Goal: Navigation & Orientation: Find specific page/section

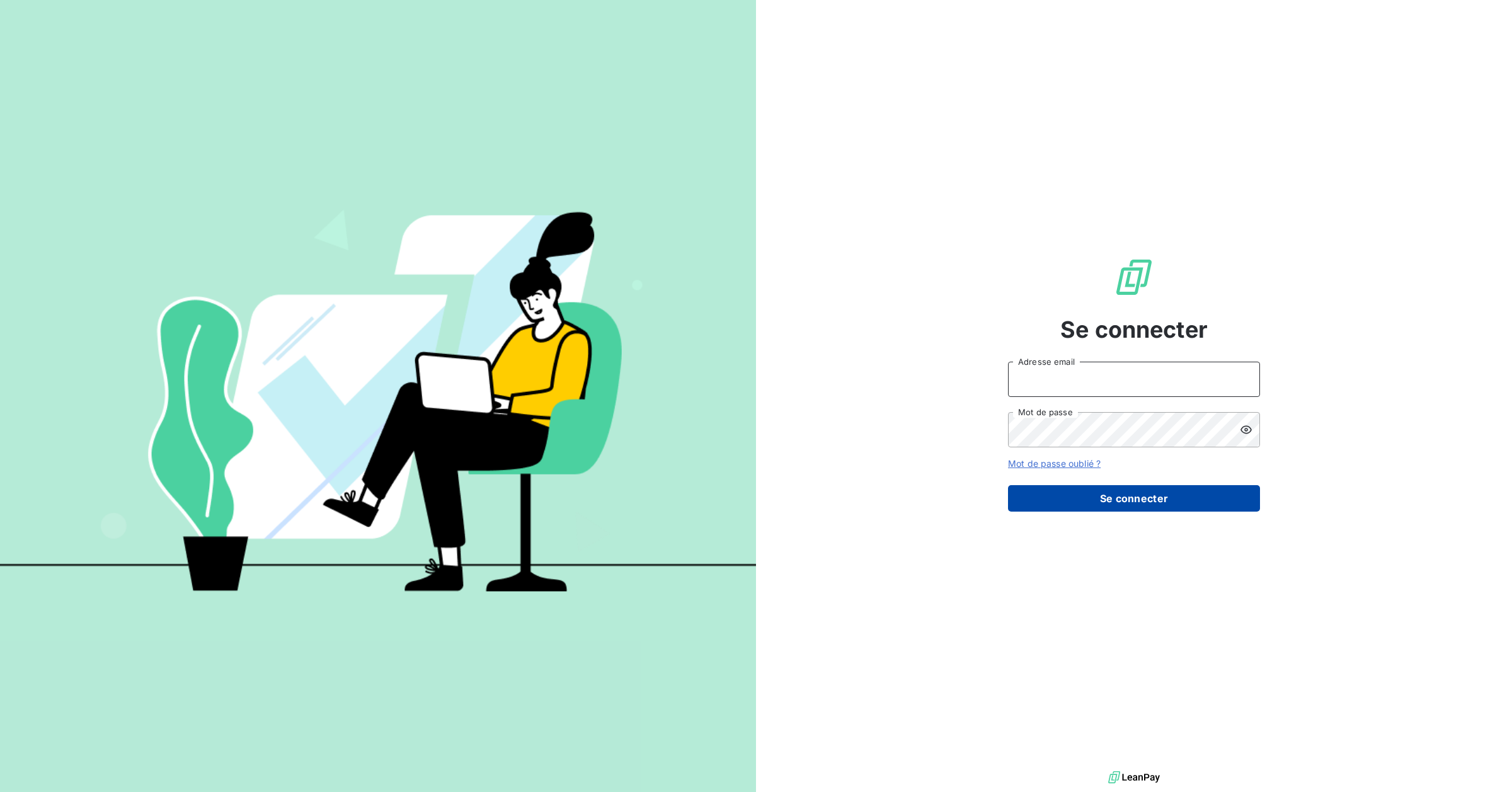
type input "gmartin@oet.fr"
click at [1144, 507] on button "Se connecter" at bounding box center [1134, 498] width 252 height 26
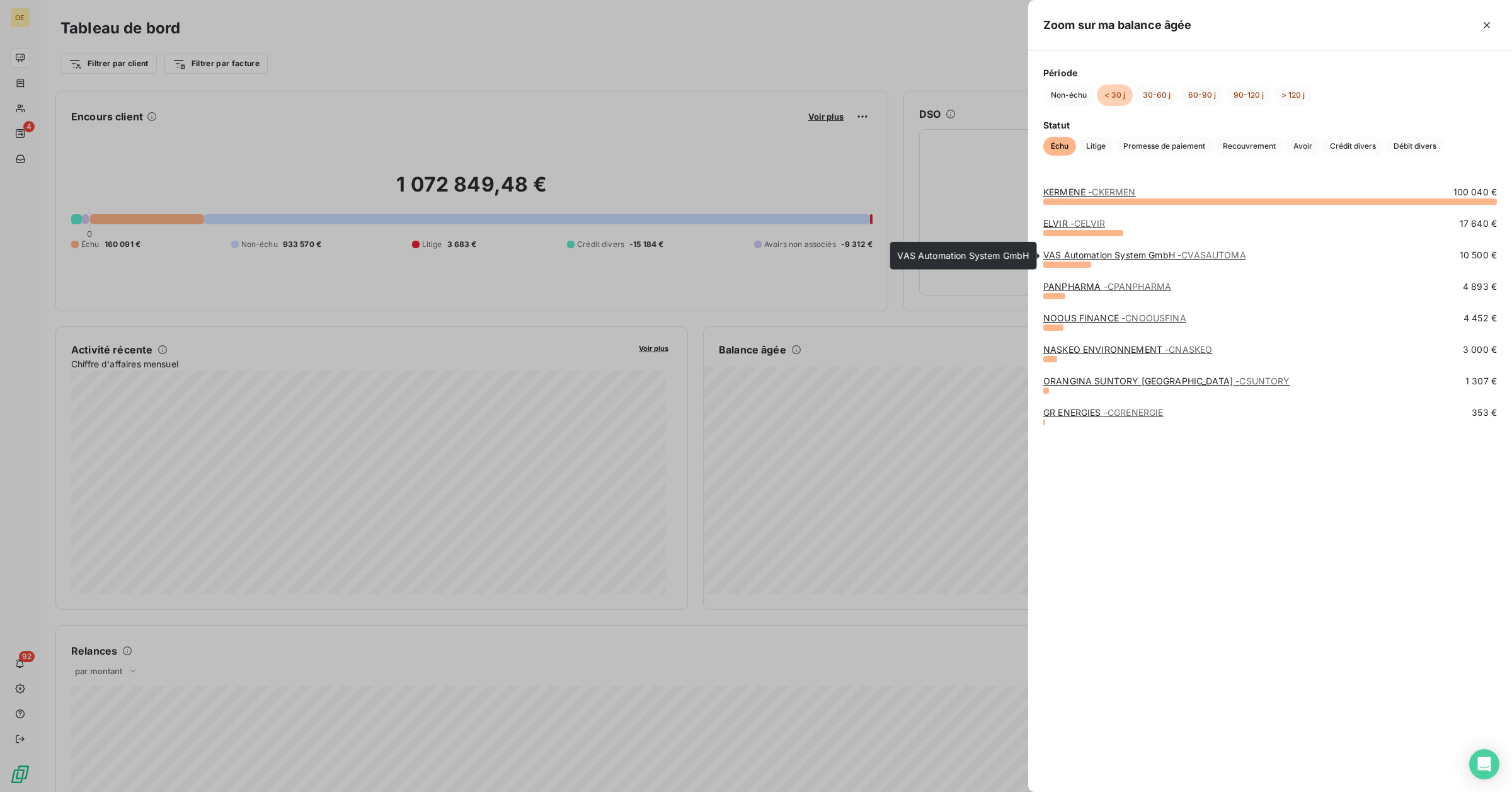
click at [1160, 257] on link "VAS Automation System GmbH - CVASAUTOMA" at bounding box center [1144, 255] width 203 height 11
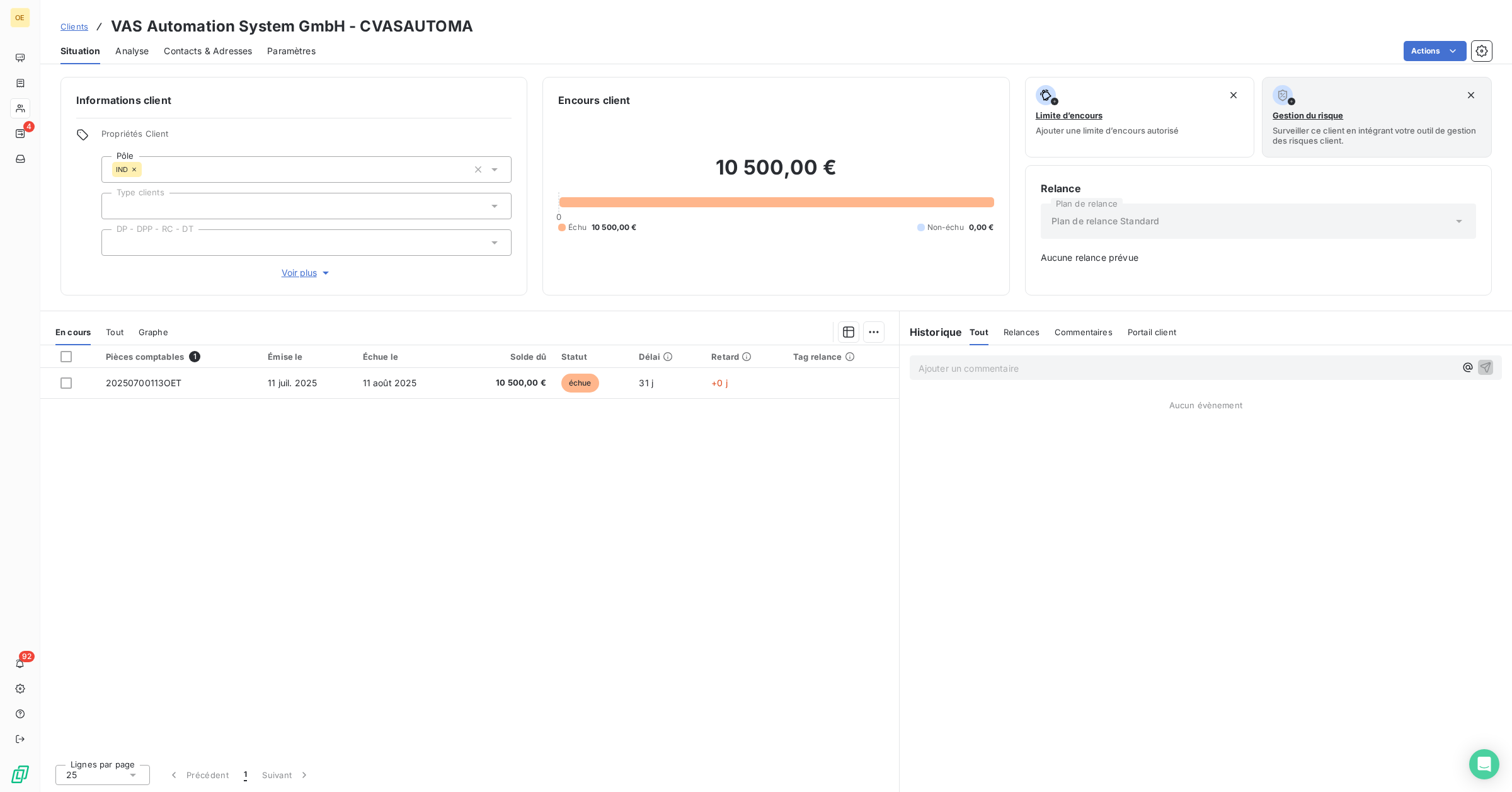
click at [73, 26] on span "Clients" at bounding box center [74, 26] width 28 height 10
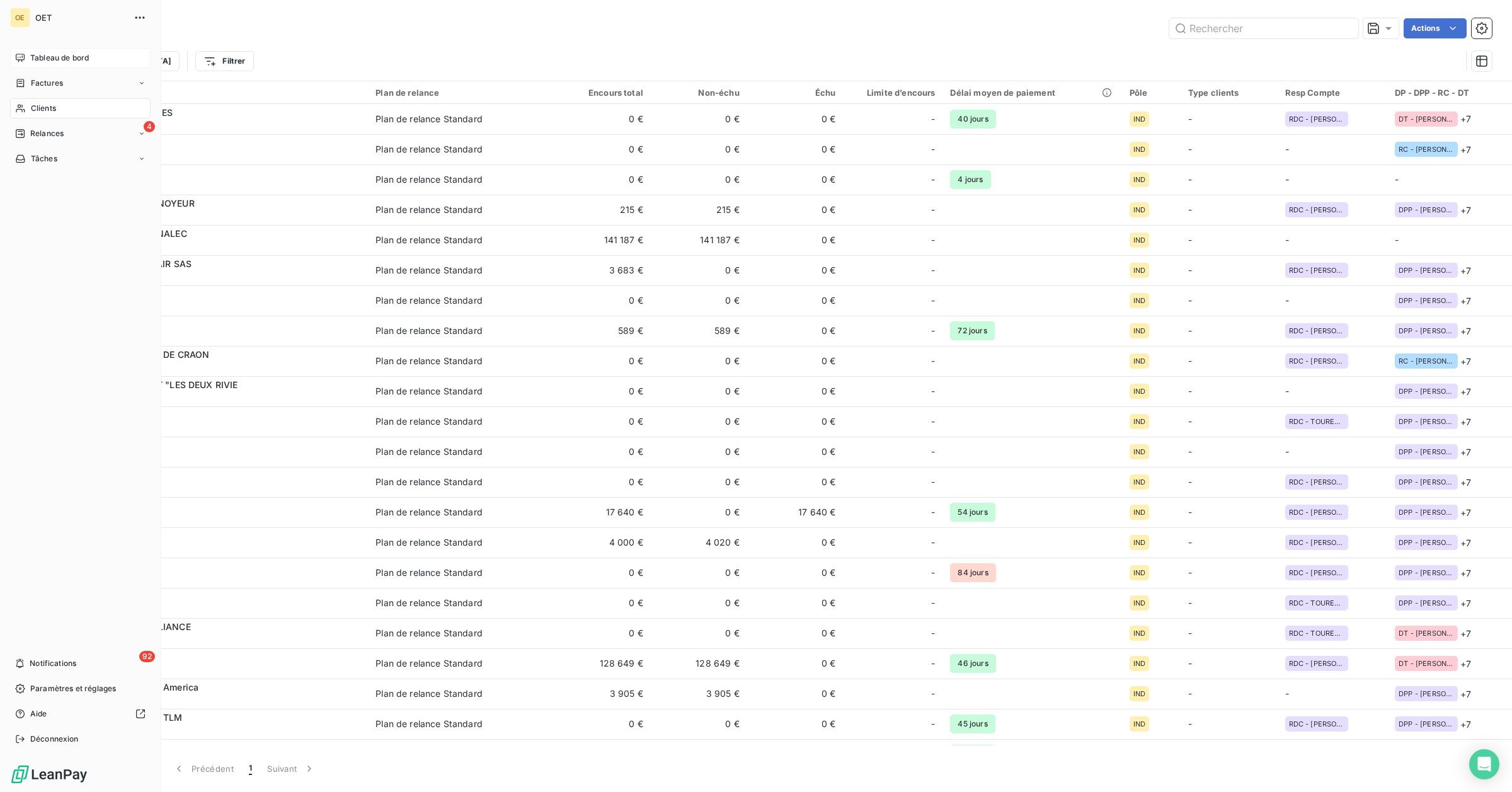
click at [33, 55] on span "Tableau de bord" at bounding box center [59, 58] width 59 height 11
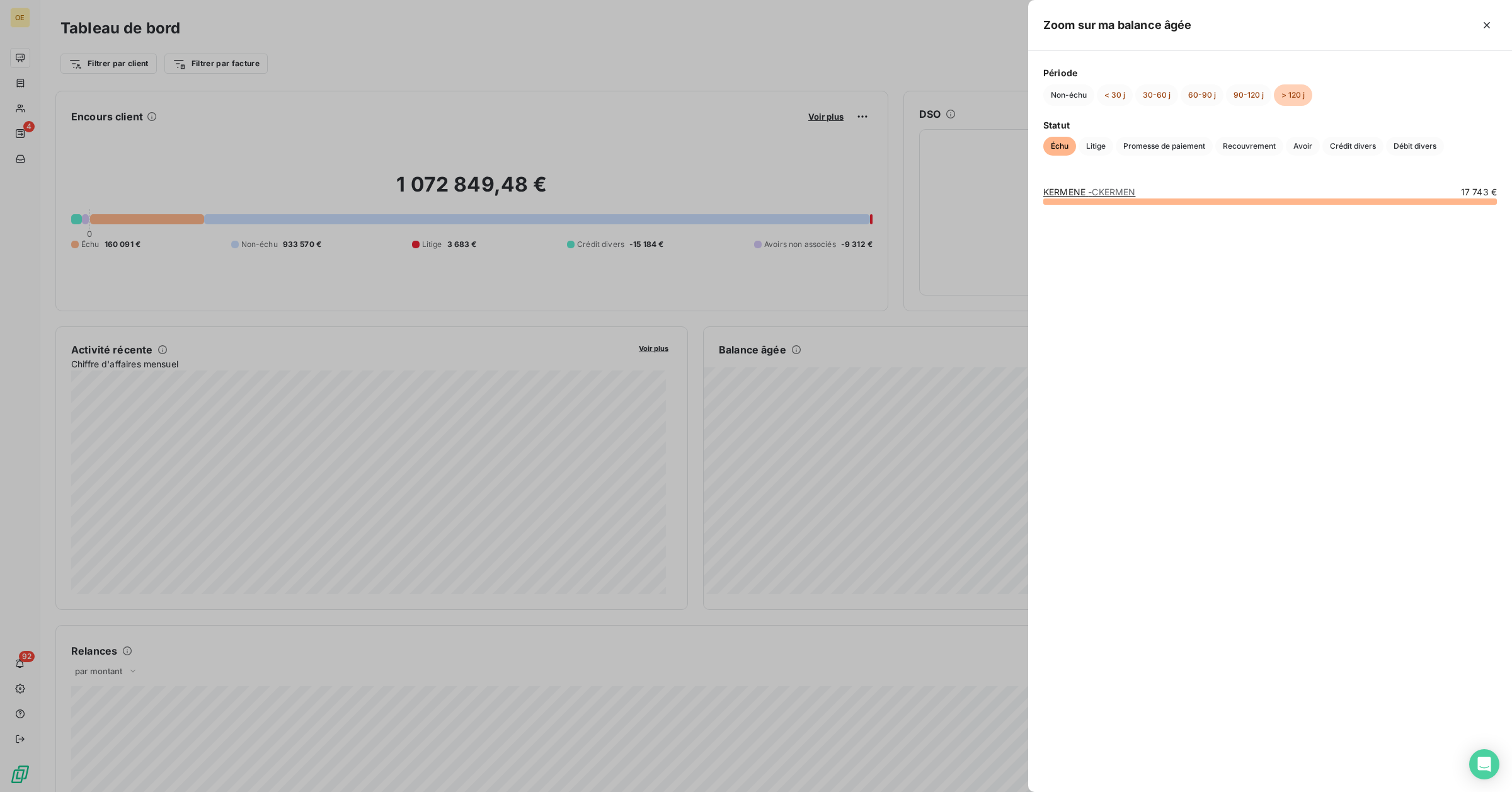
click at [836, 381] on div at bounding box center [756, 396] width 1512 height 792
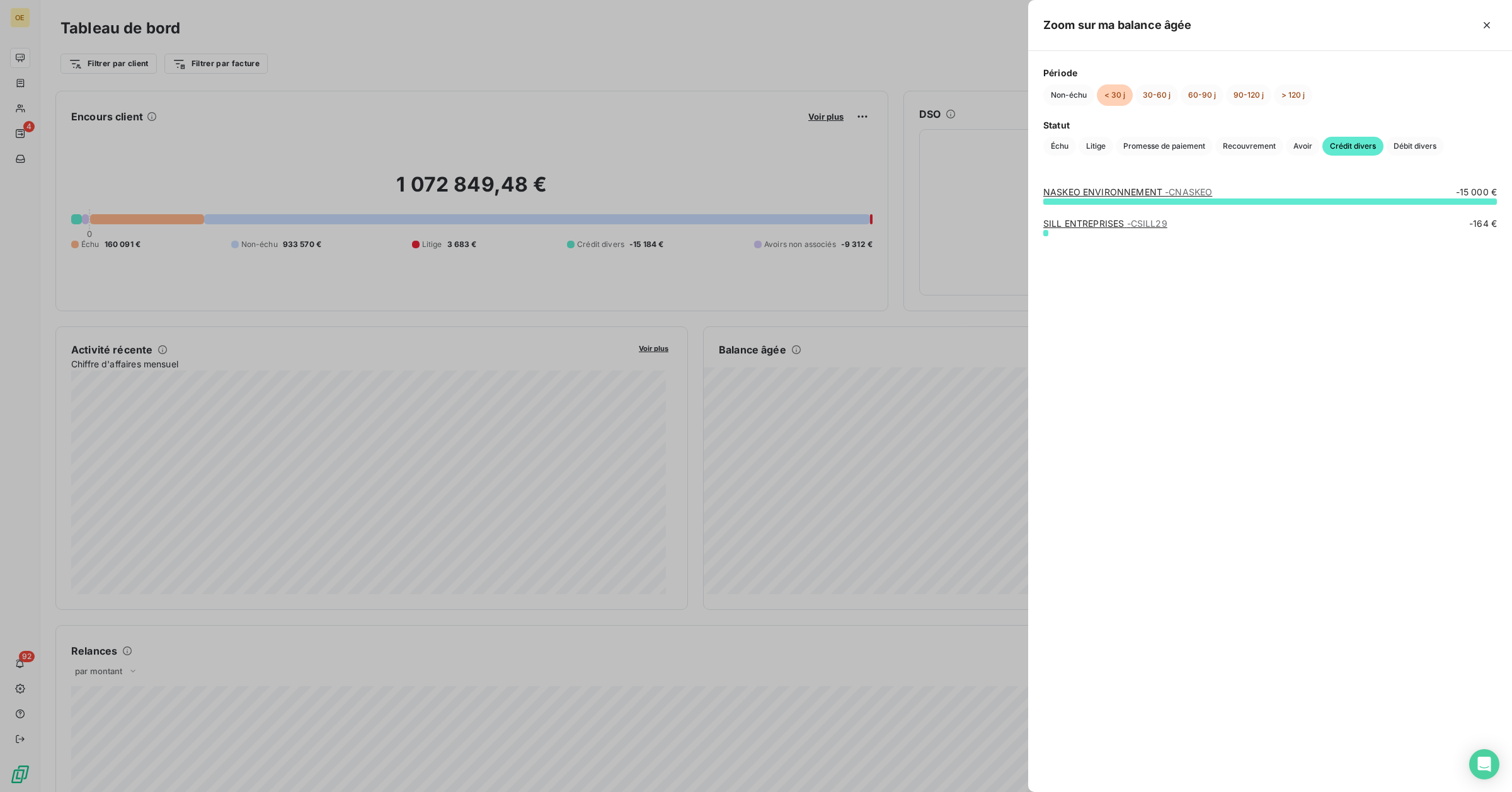
click at [870, 496] on div at bounding box center [756, 396] width 1512 height 792
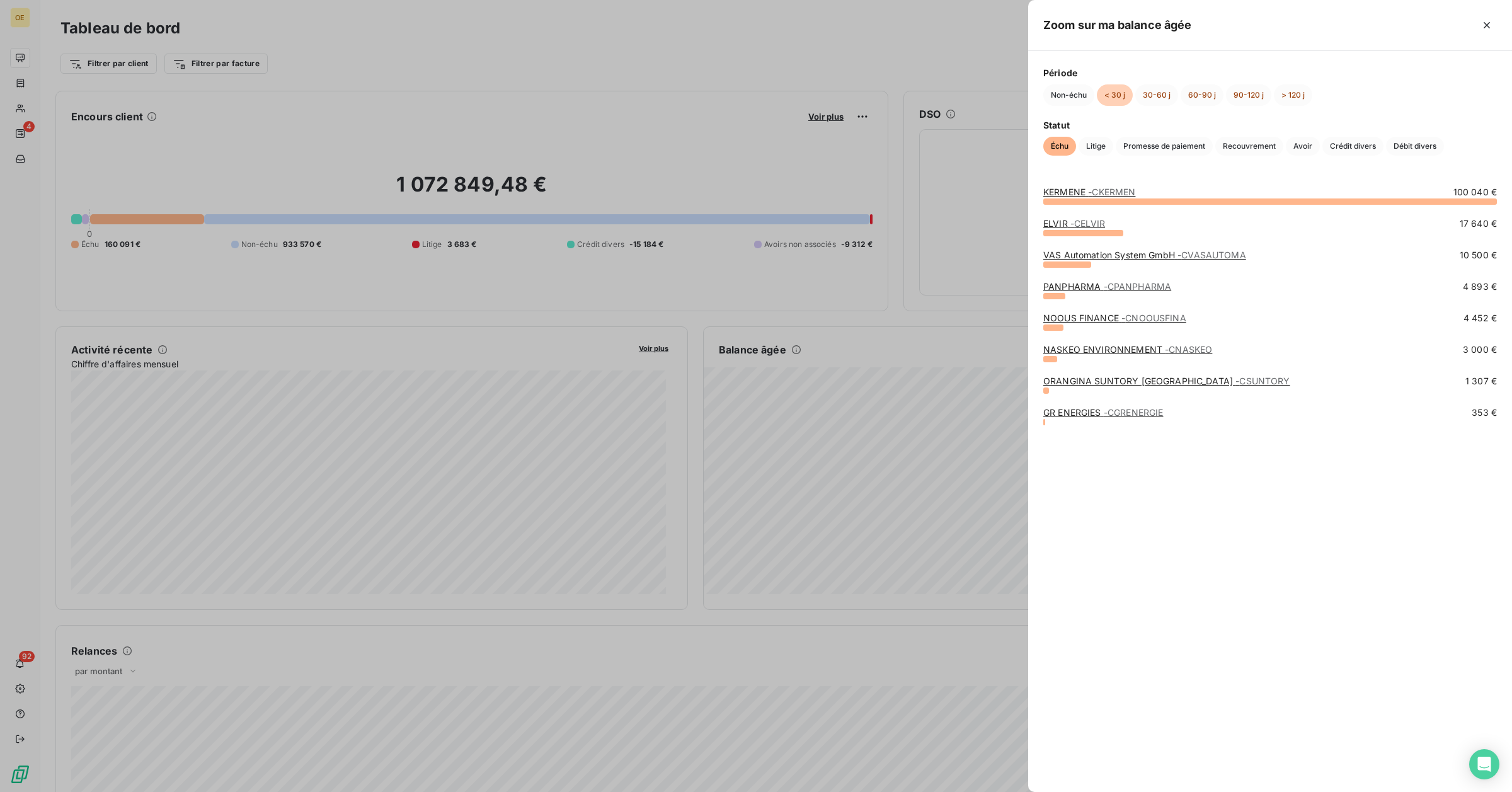
click at [872, 496] on div at bounding box center [756, 396] width 1512 height 792
